Goal: Transaction & Acquisition: Obtain resource

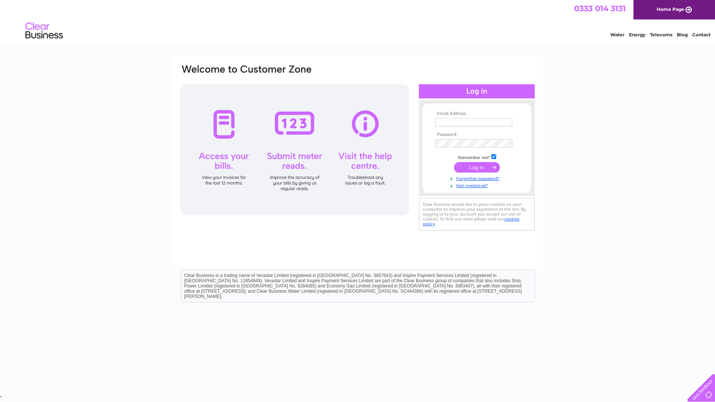
type input "rblclubbecontree@gmail.com"
click at [476, 165] on input "submit" at bounding box center [477, 167] width 46 height 10
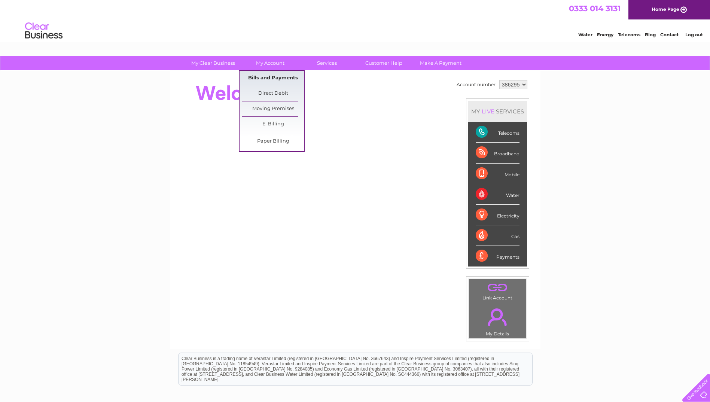
click at [274, 78] on link "Bills and Payments" at bounding box center [273, 78] width 62 height 15
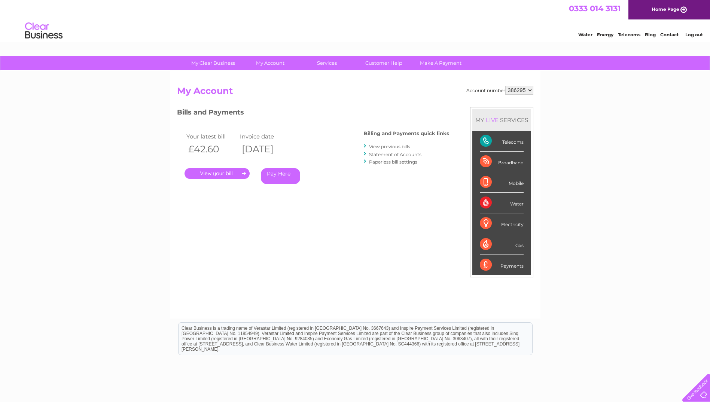
click at [387, 146] on link "View previous bills" at bounding box center [389, 147] width 41 height 6
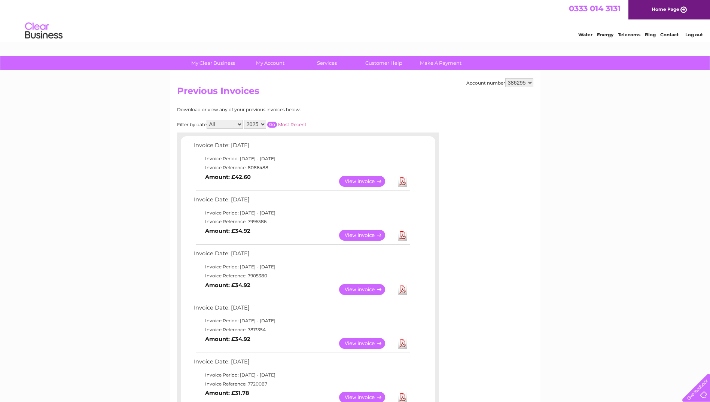
click at [402, 183] on link "Download" at bounding box center [402, 181] width 9 height 11
